Goal: Task Accomplishment & Management: Use online tool/utility

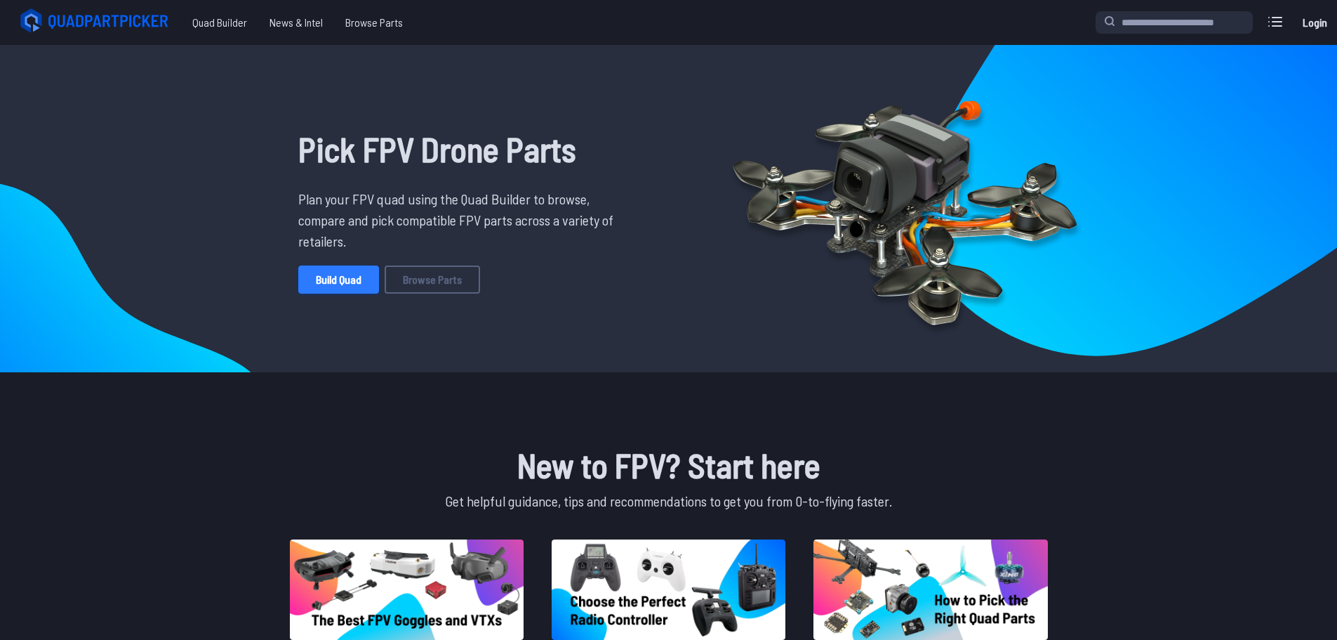
click at [315, 271] on link "Build Quad" at bounding box center [338, 279] width 81 height 28
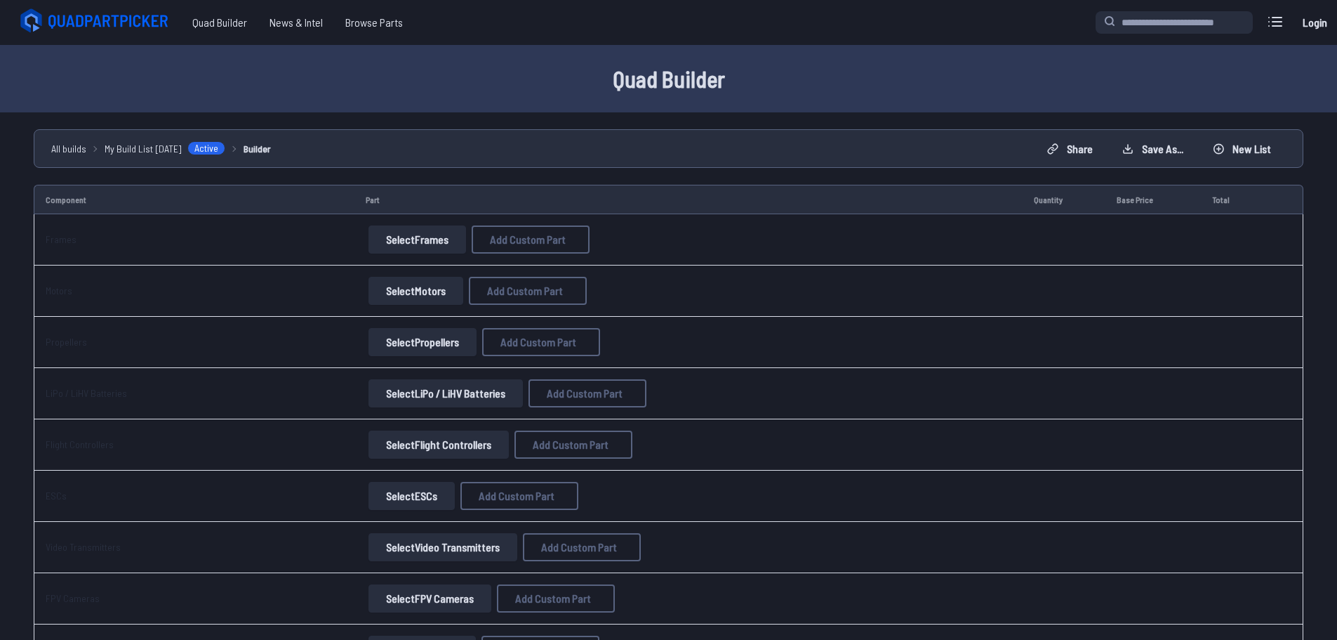
click at [402, 242] on button "Select Frames" at bounding box center [418, 239] width 98 height 28
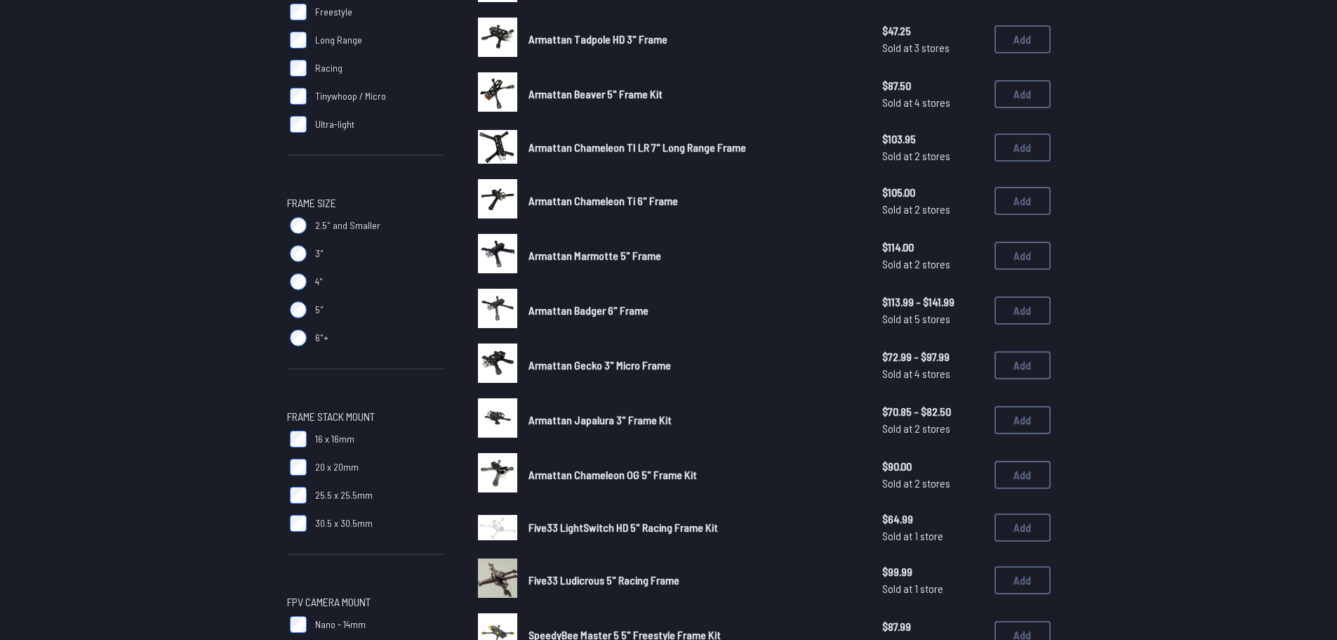
scroll to position [281, 0]
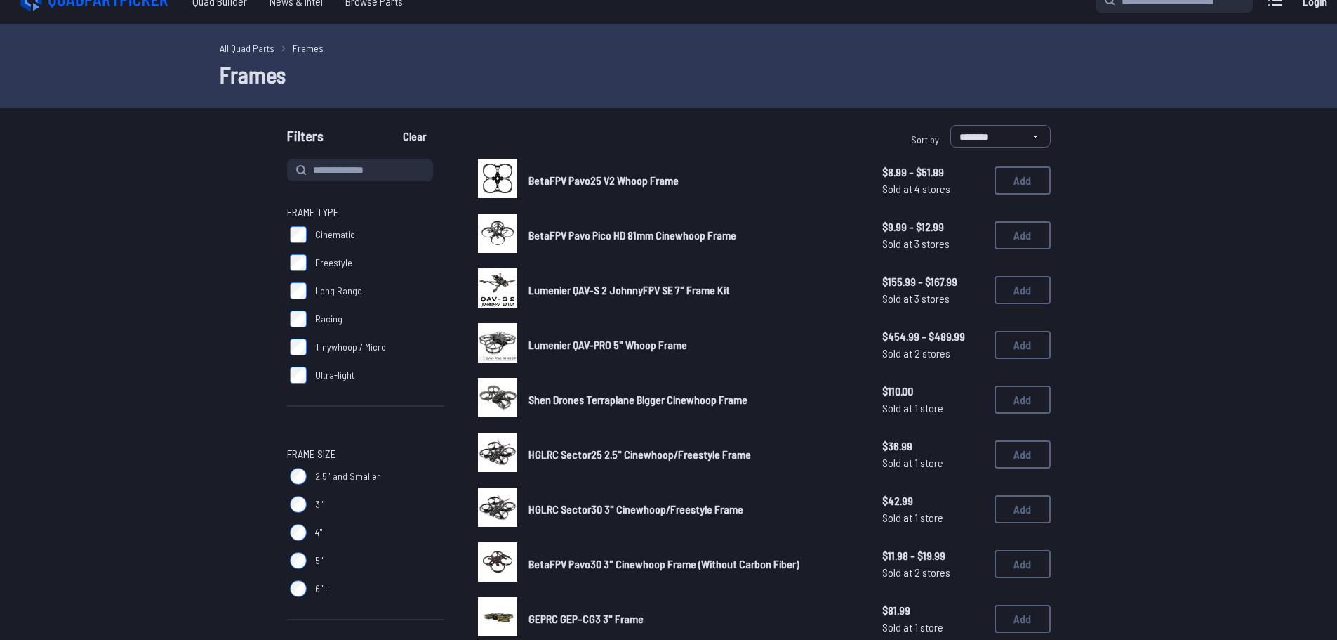
scroll to position [70, 0]
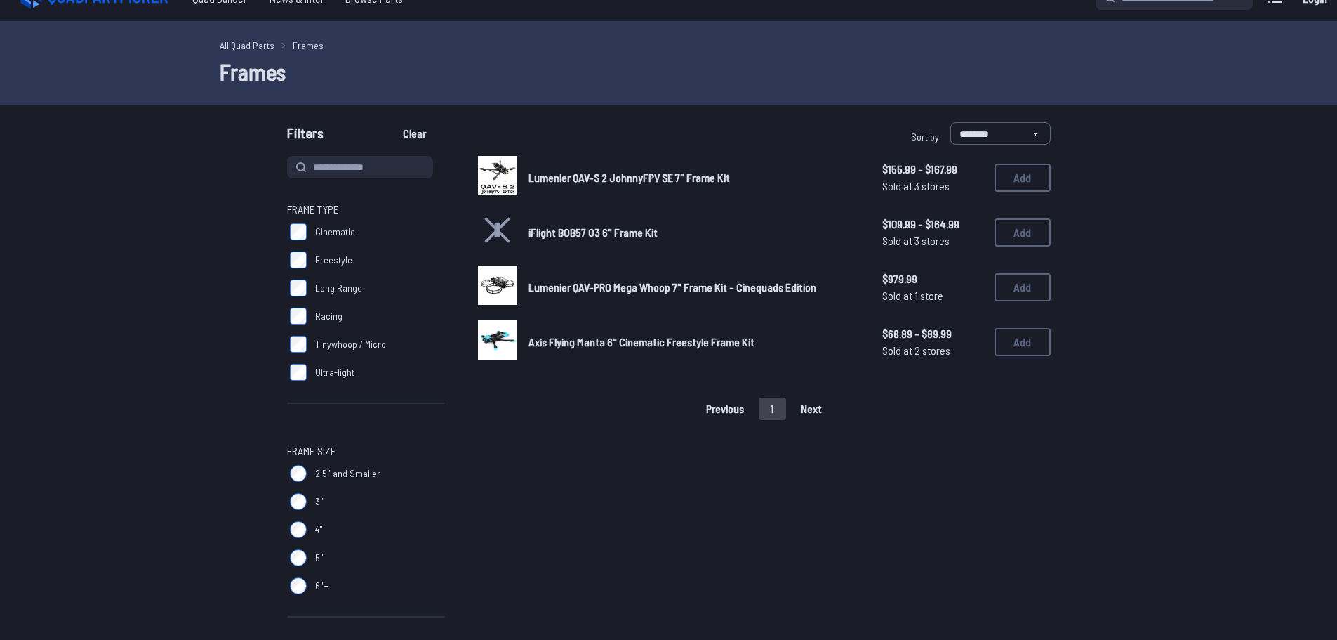
scroll to position [70, 0]
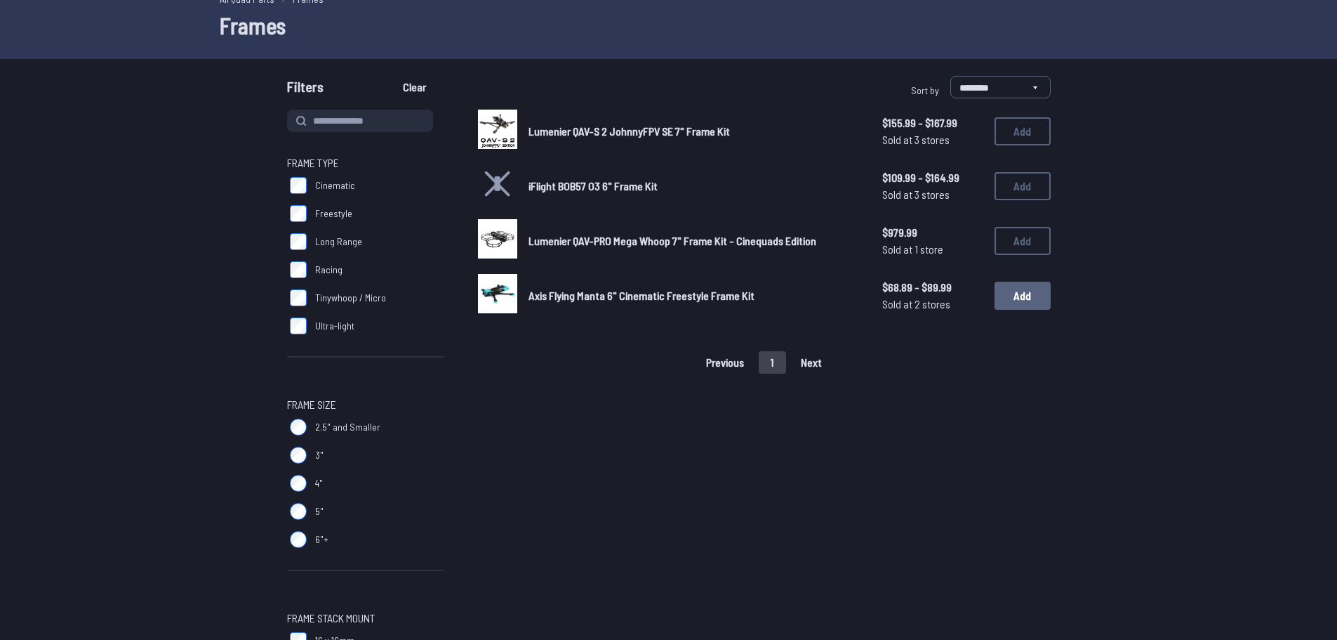
click at [1022, 296] on button "Add" at bounding box center [1023, 296] width 56 height 28
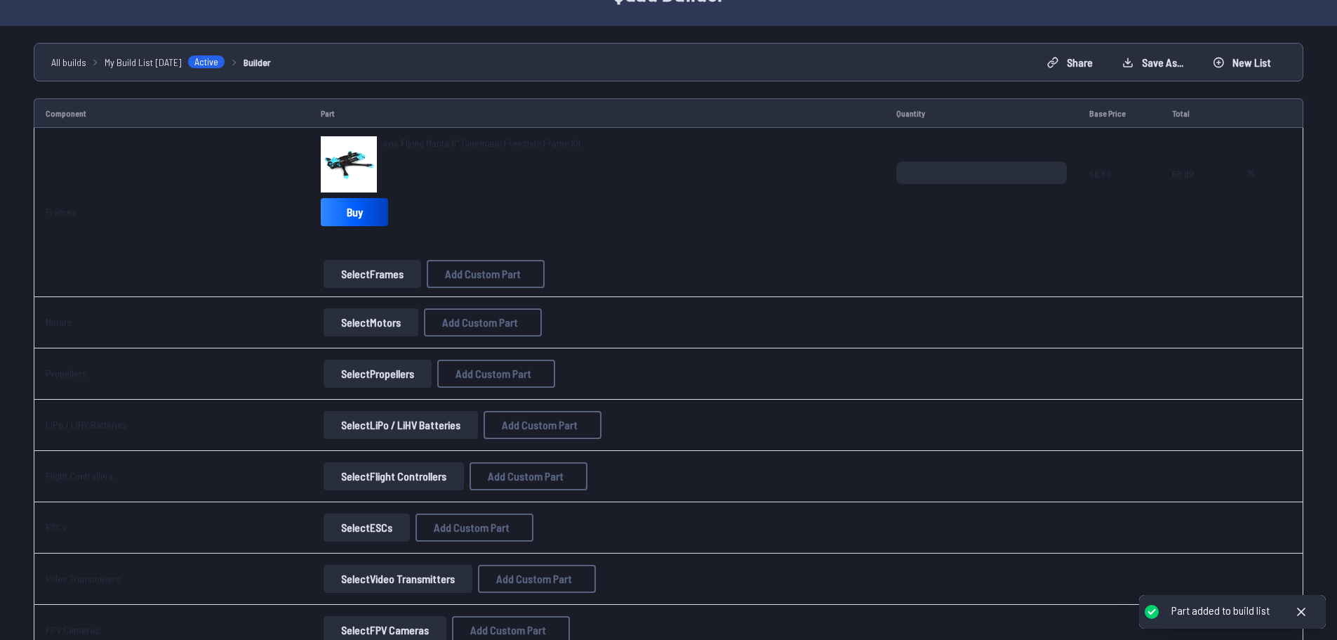
scroll to position [95, 0]
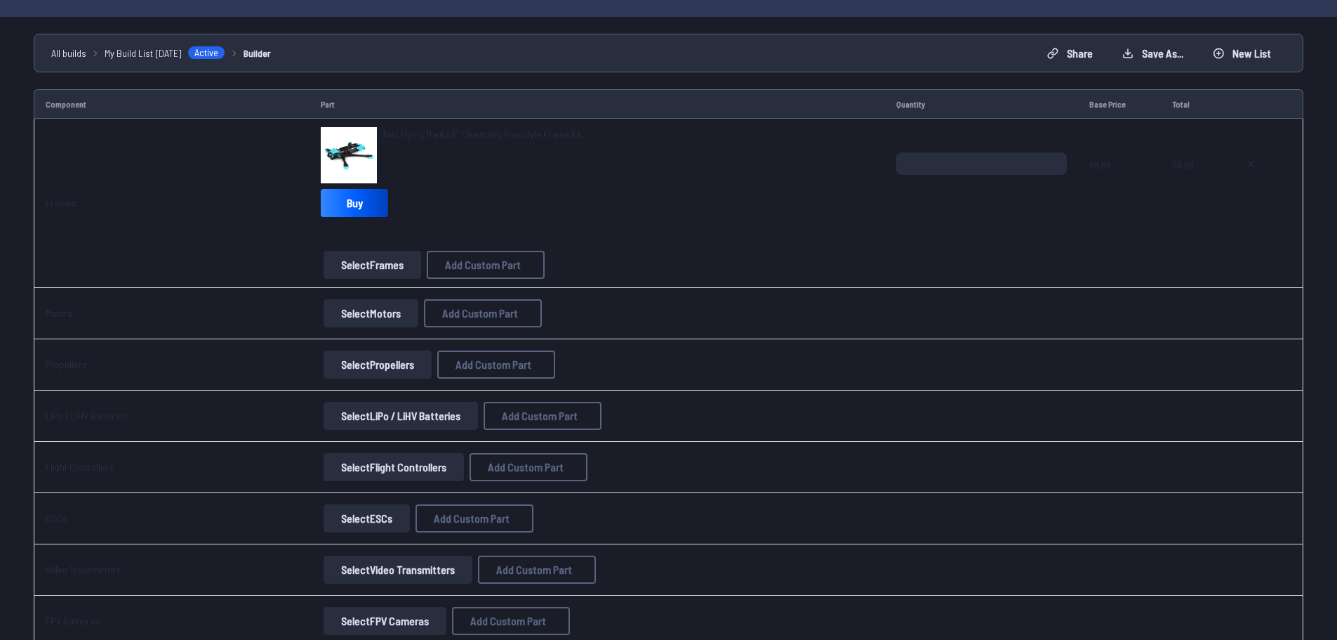
click at [370, 317] on button "Select Motors" at bounding box center [371, 313] width 95 height 28
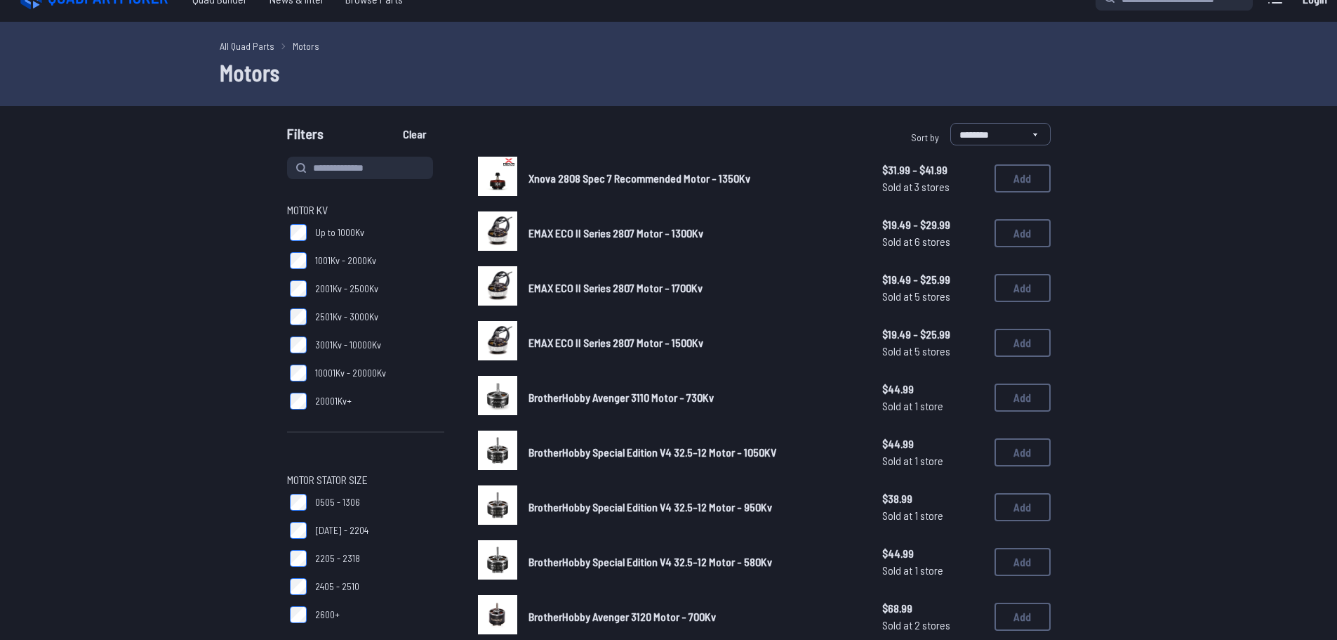
scroll to position [70, 0]
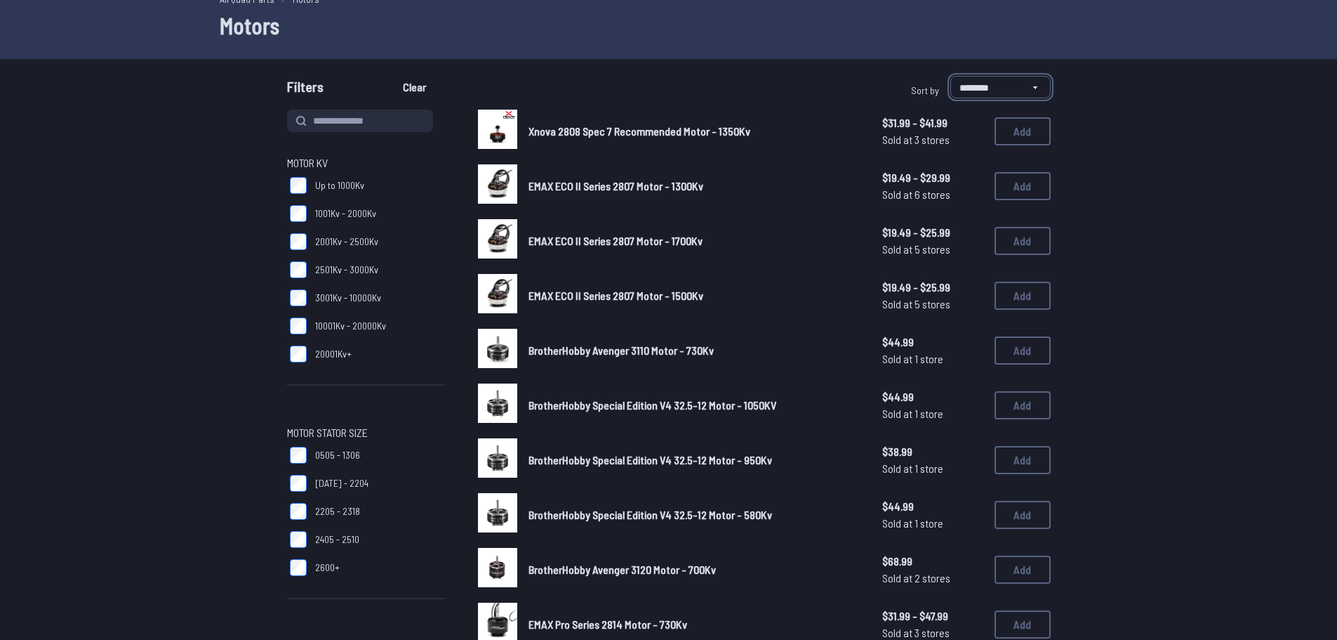
click at [1008, 76] on select "**********" at bounding box center [1001, 87] width 100 height 22
click at [1011, 81] on select "**********" at bounding box center [1001, 87] width 100 height 22
click at [388, 122] on input at bounding box center [360, 121] width 146 height 22
click at [1023, 185] on button "Add" at bounding box center [1023, 186] width 56 height 28
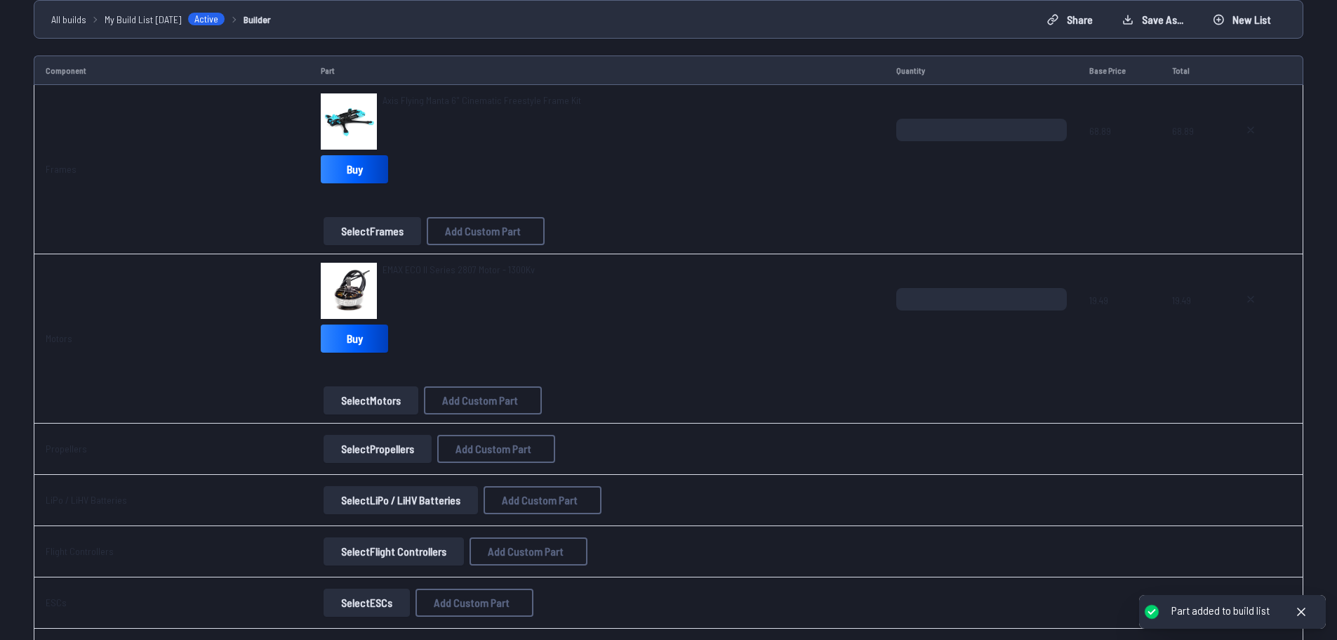
scroll to position [306, 0]
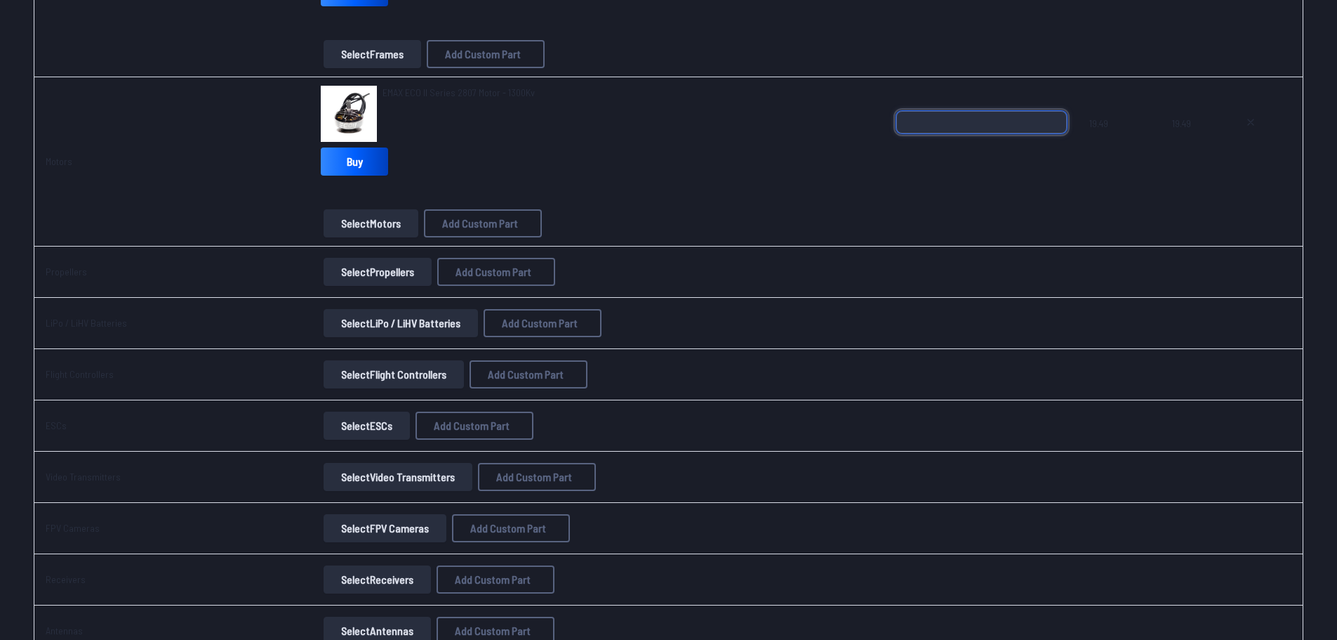
click at [1031, 121] on input "*" at bounding box center [982, 122] width 171 height 22
type input "*"
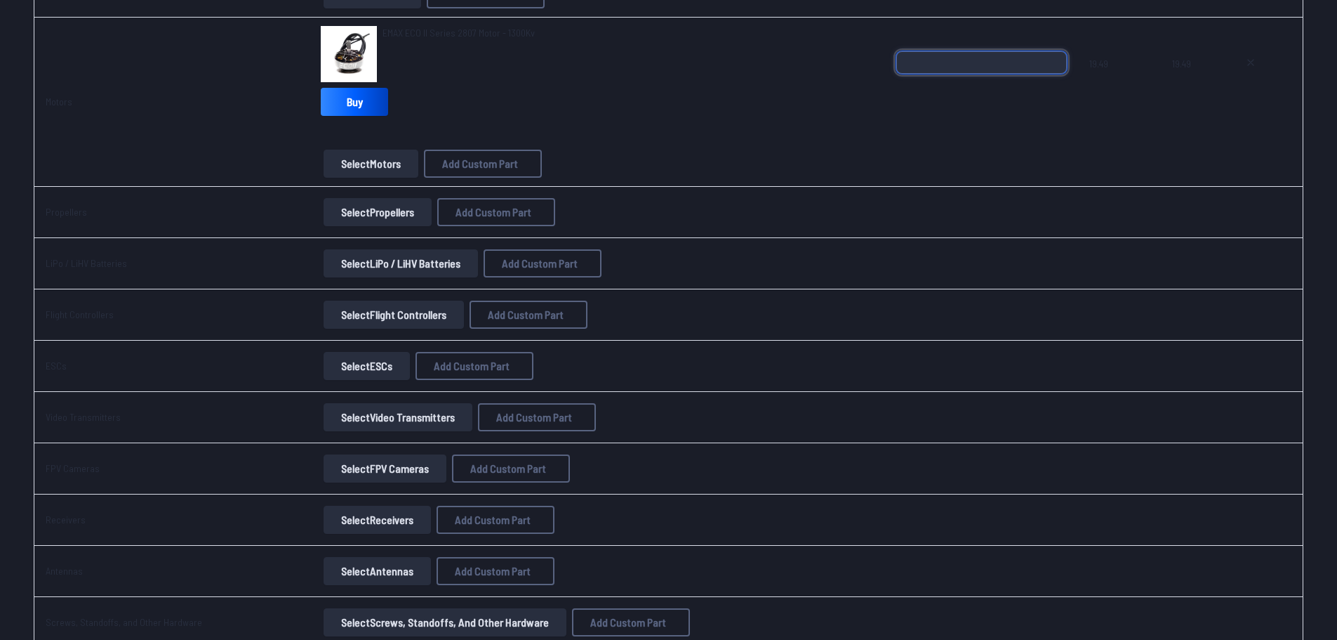
scroll to position [376, 0]
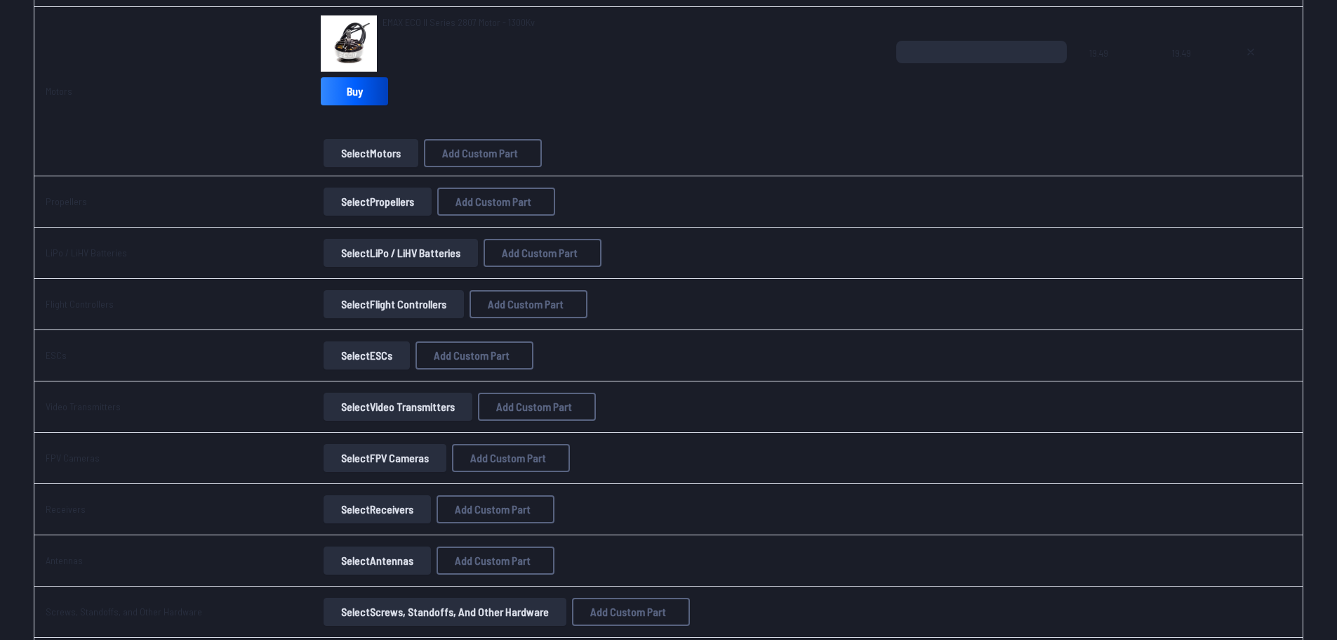
click at [408, 200] on button "Select Propellers" at bounding box center [378, 201] width 108 height 28
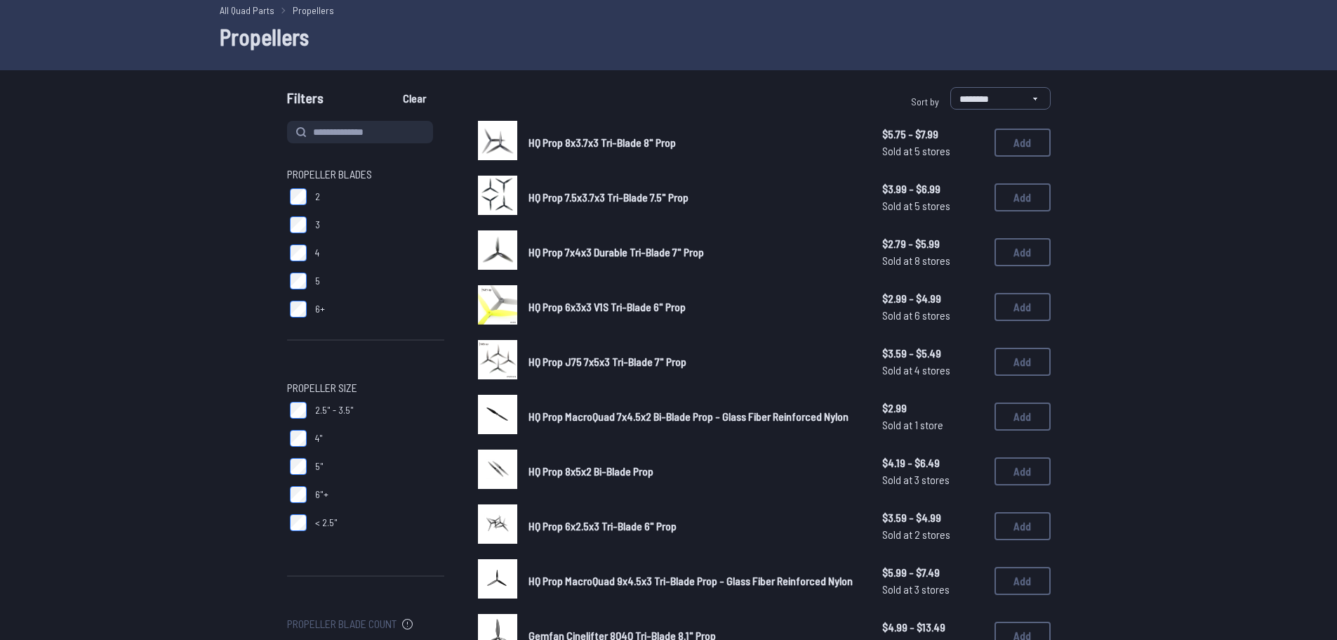
scroll to position [70, 0]
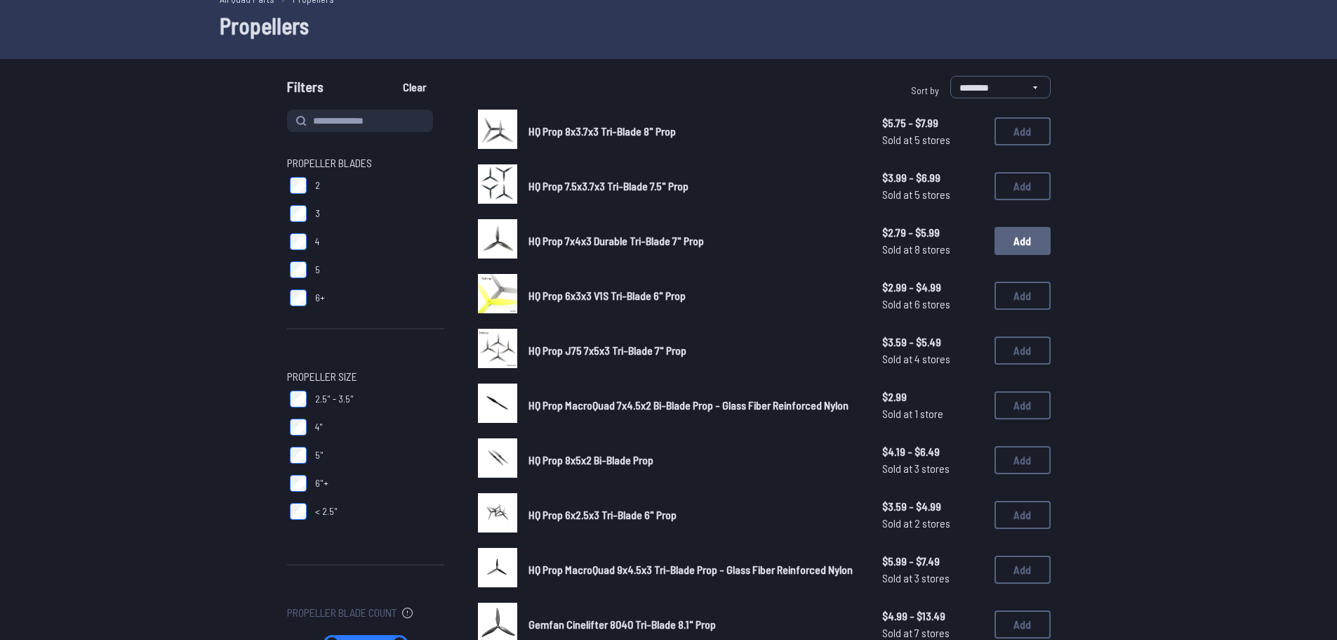
click at [1022, 244] on button "Add" at bounding box center [1023, 241] width 56 height 28
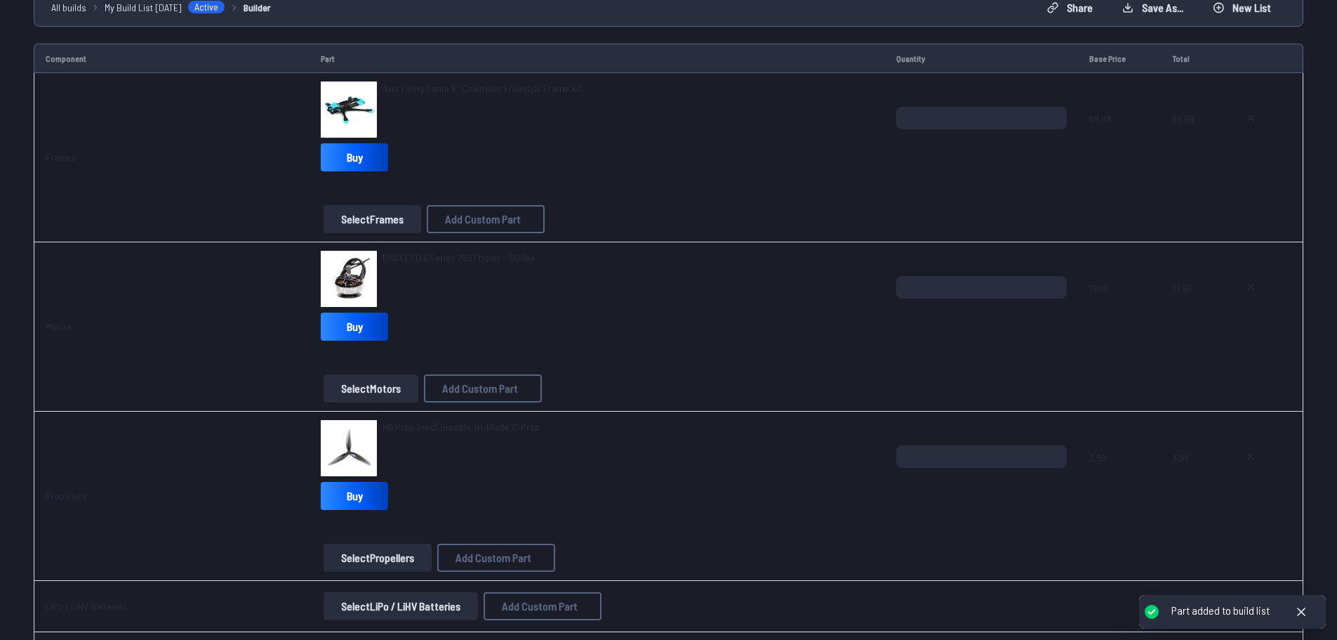
scroll to position [236, 0]
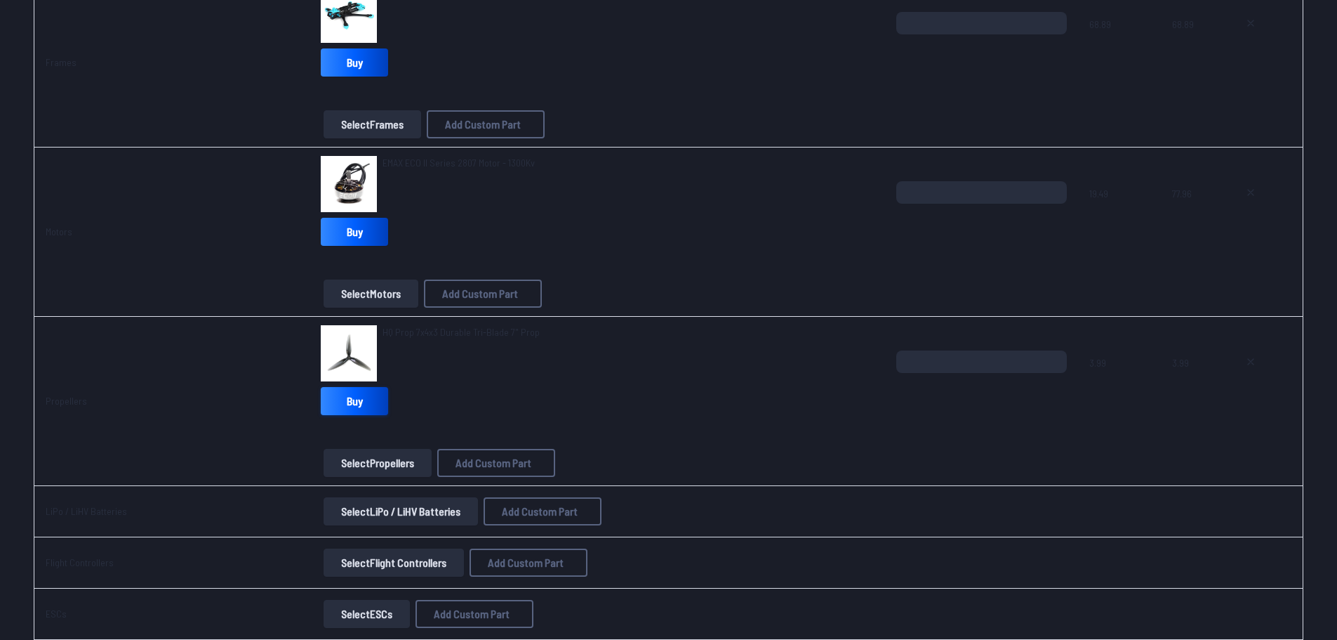
click at [362, 395] on link "Buy" at bounding box center [354, 401] width 67 height 28
drag, startPoint x: 944, startPoint y: 359, endPoint x: 897, endPoint y: 359, distance: 46.3
click at [897, 359] on input "*" at bounding box center [982, 361] width 171 height 22
type input "*"
drag, startPoint x: 942, startPoint y: 352, endPoint x: 901, endPoint y: 357, distance: 40.9
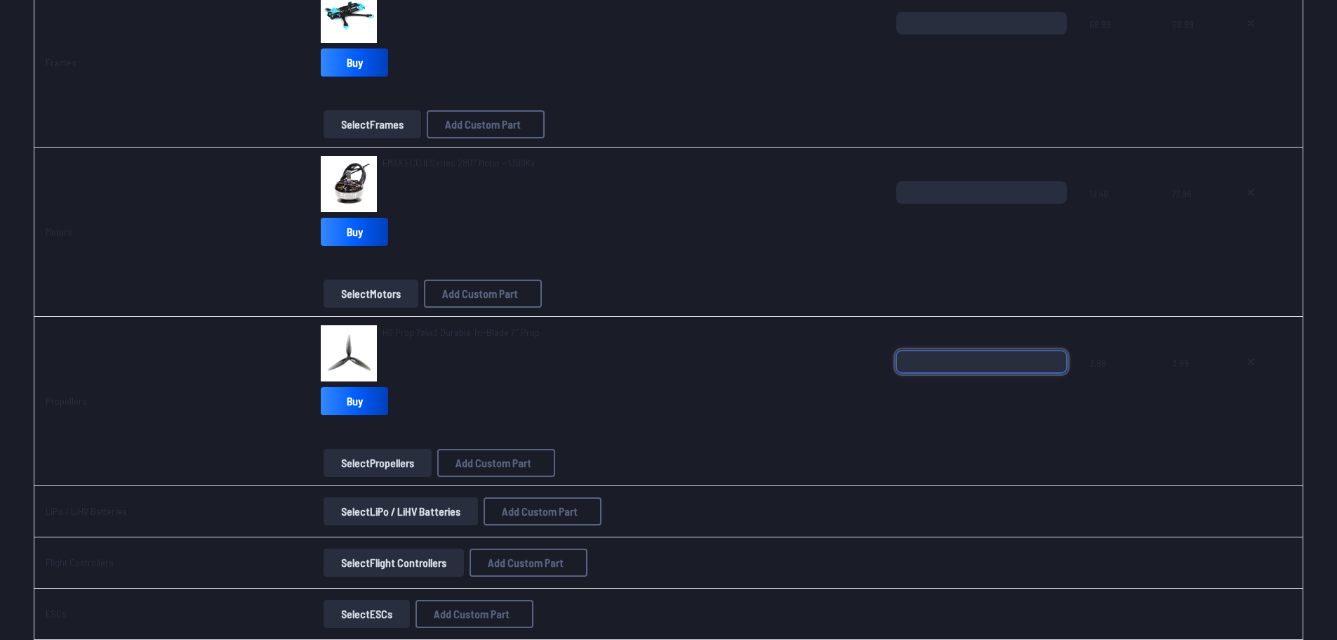
click at [901, 357] on input "*" at bounding box center [982, 361] width 171 height 22
type input "*"
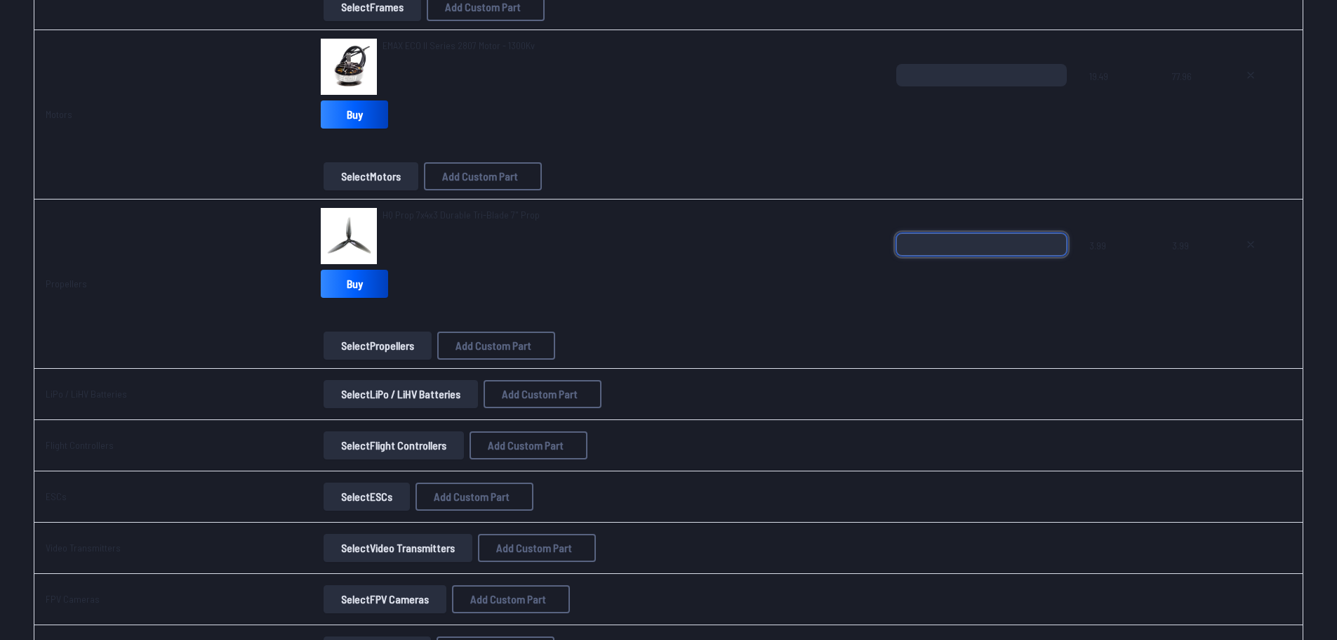
scroll to position [376, 0]
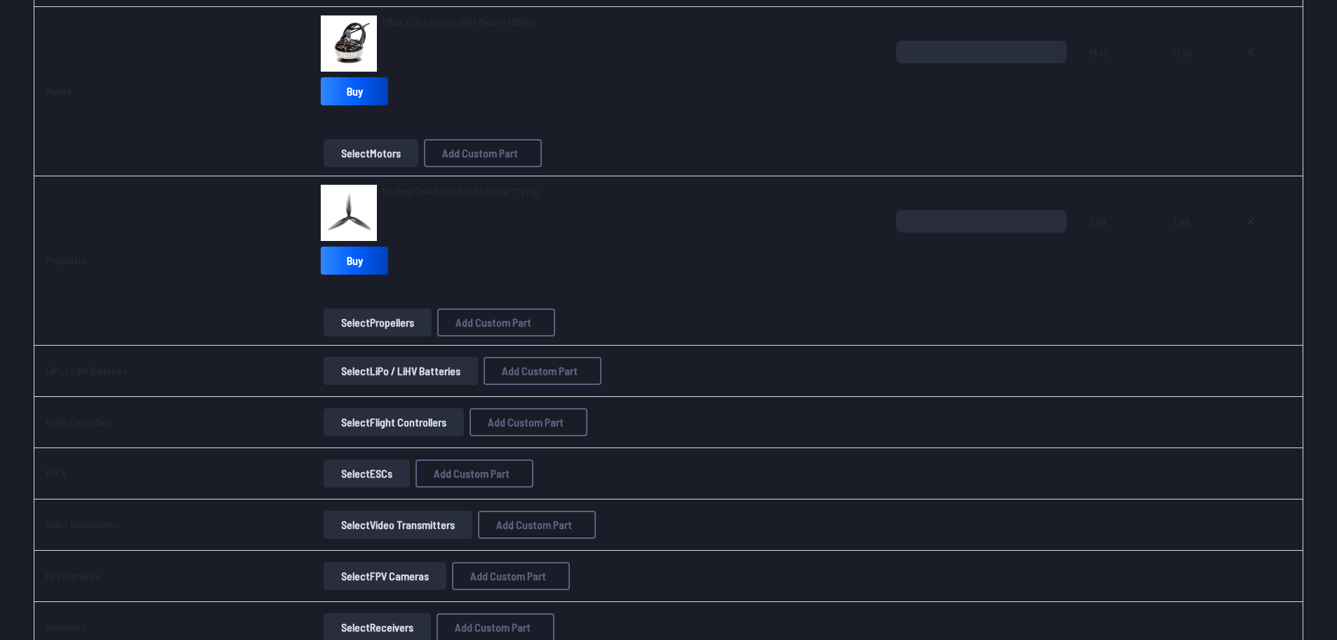
click at [411, 374] on button "Select LiPo / LiHV Batteries" at bounding box center [401, 371] width 154 height 28
click at [391, 369] on button "Select LiPo / LiHV Batteries" at bounding box center [401, 371] width 154 height 28
